Goal: Manage account settings

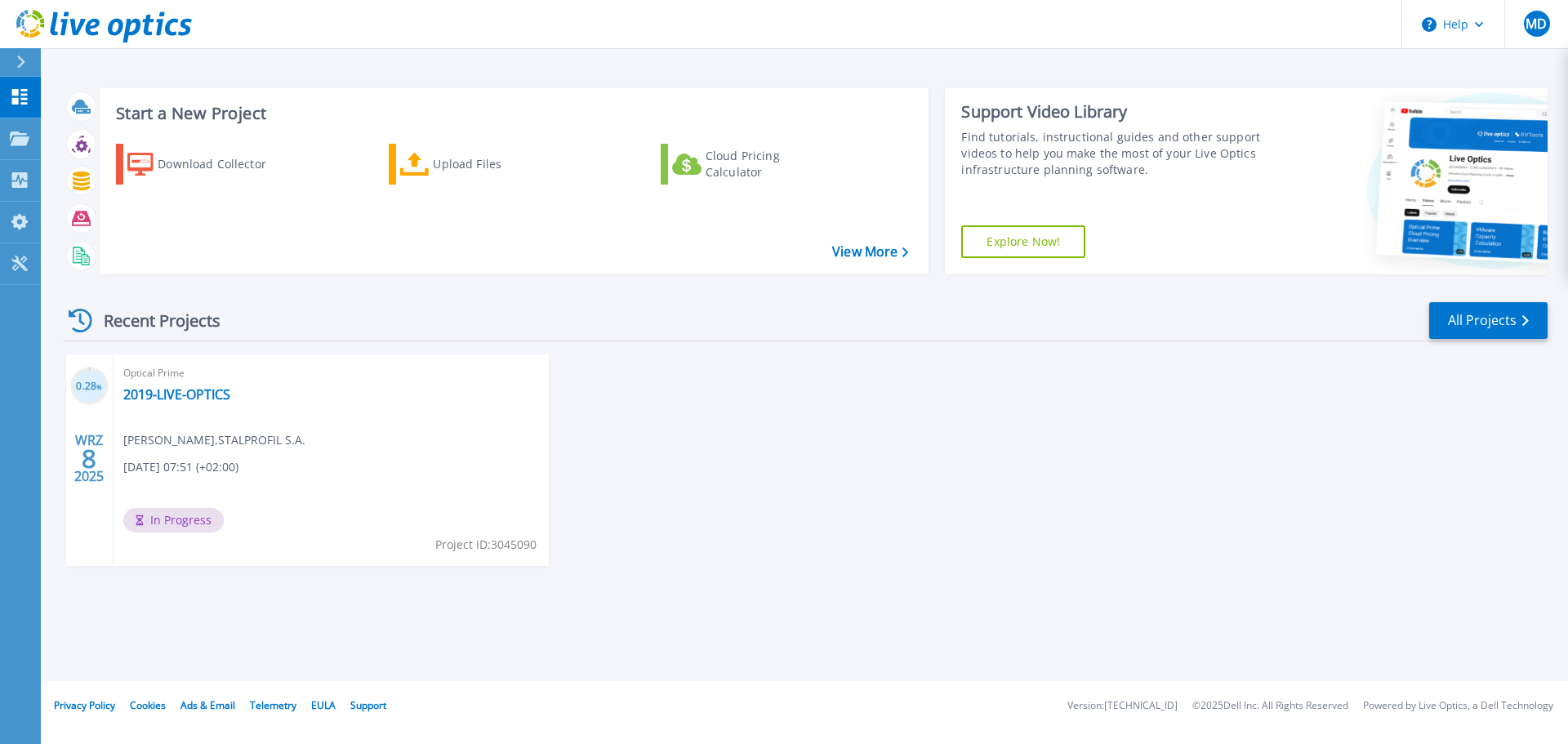
click at [902, 491] on div "0.28 % WRZ 8 2025 Optical Prime 2019-LIVE-OPTICS Michał Dobrasz , STALPROFIL S.…" at bounding box center [798, 476] width 1498 height 245
click at [88, 385] on h3 "1 %" at bounding box center [89, 387] width 38 height 19
click at [1528, 22] on span "MD" at bounding box center [1536, 23] width 22 height 13
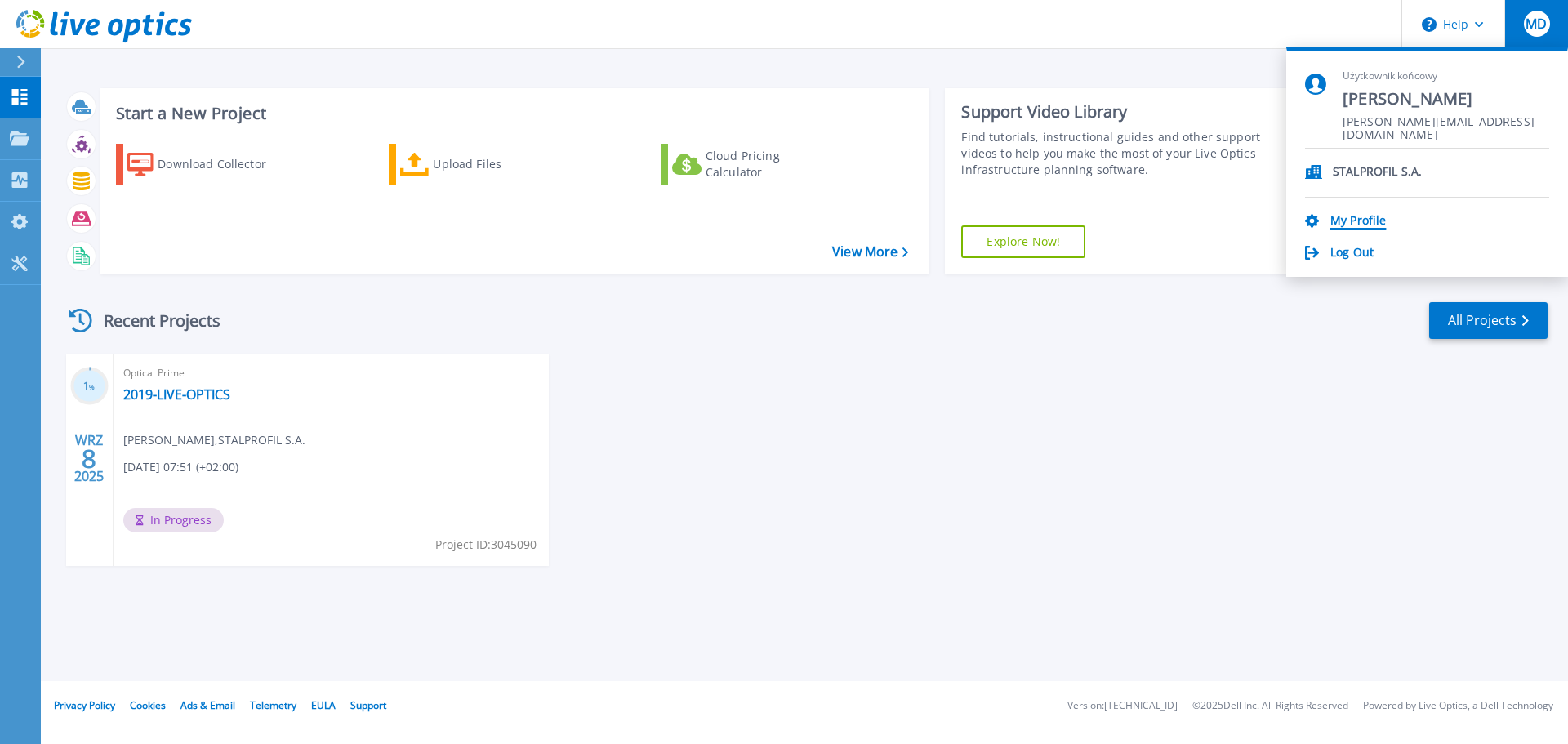
click at [1354, 222] on link "My Profile" at bounding box center [1357, 221] width 55 height 16
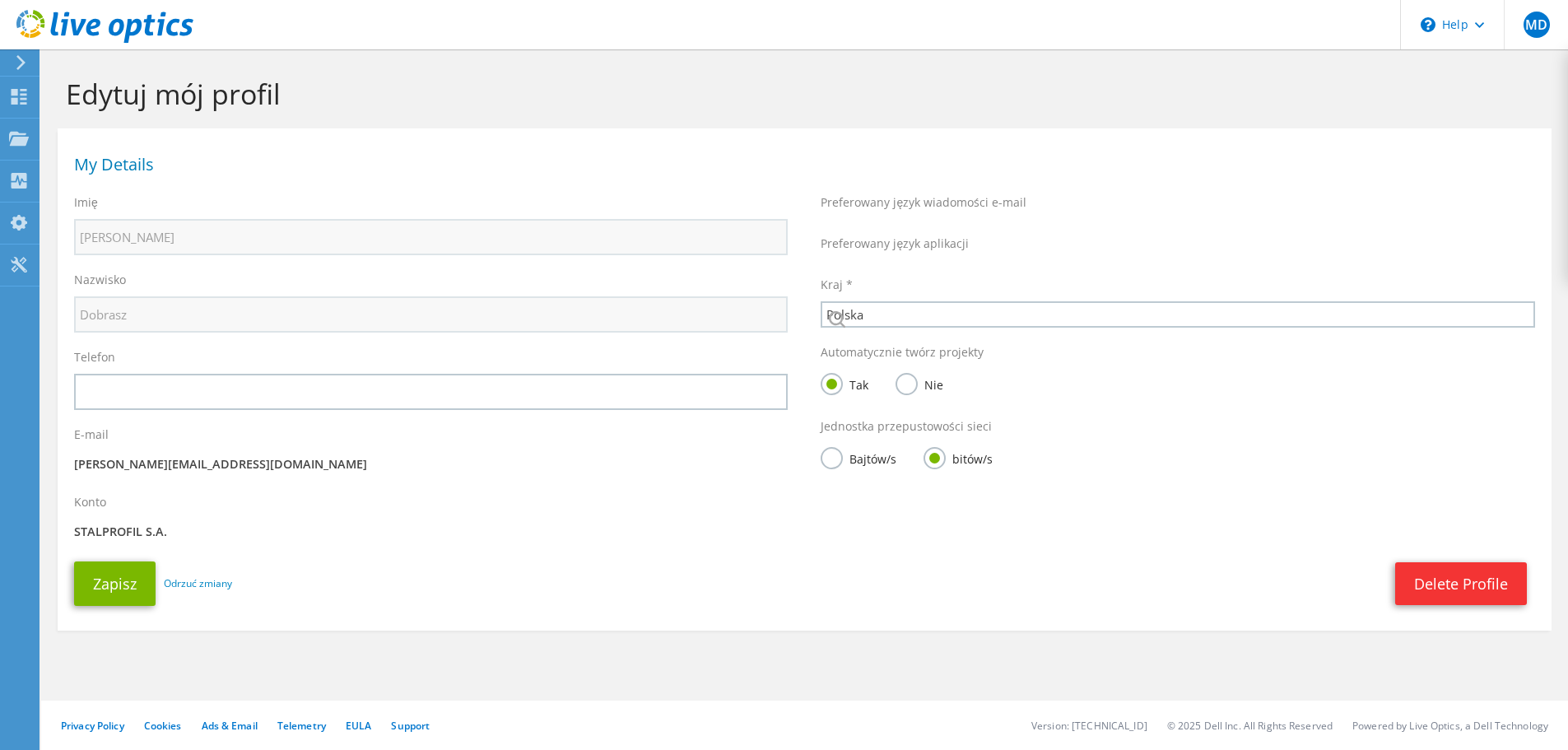
select select "173"
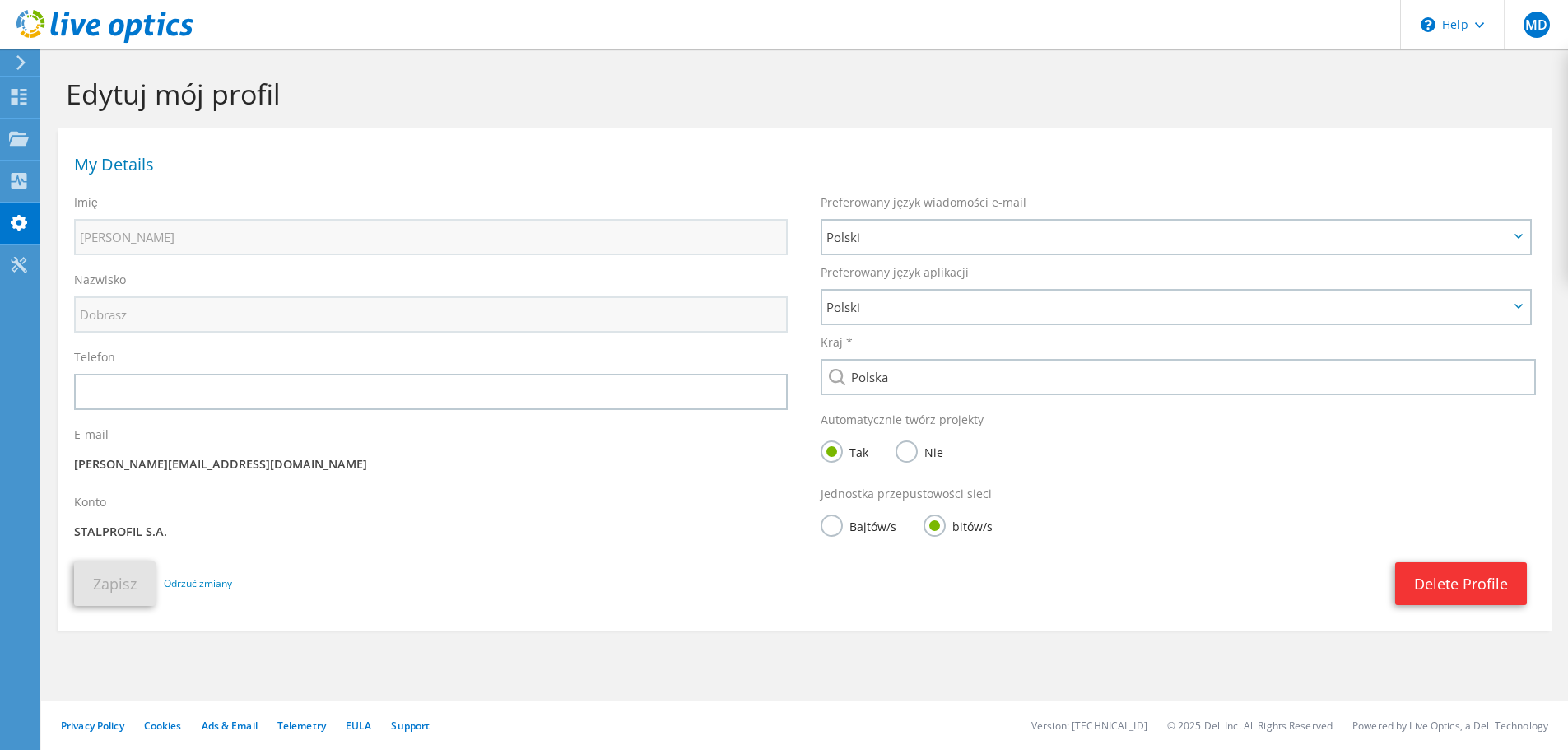
click at [16, 60] on icon at bounding box center [21, 62] width 12 height 15
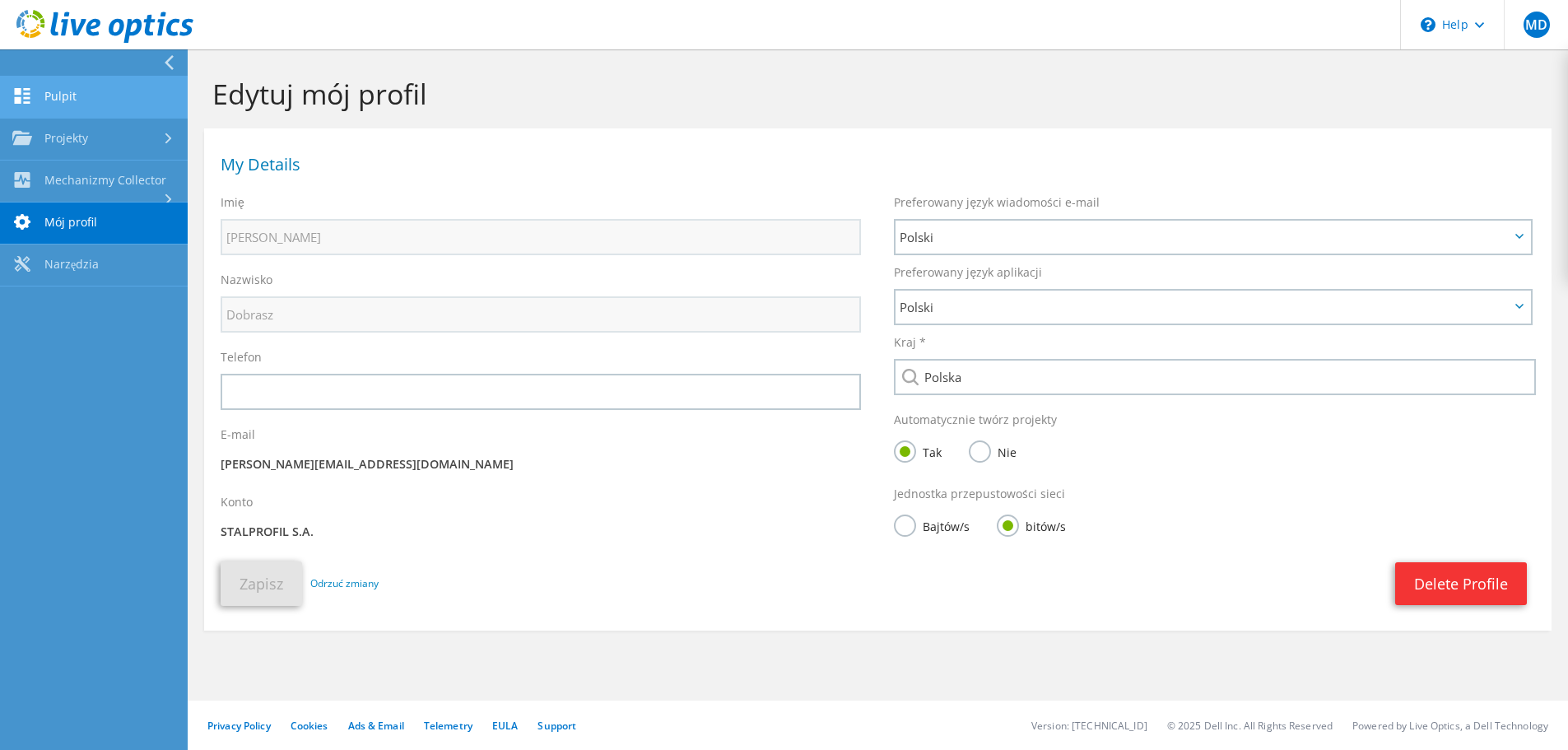
click at [72, 98] on link "Pulpit" at bounding box center [93, 97] width 188 height 42
